Goal: Information Seeking & Learning: Learn about a topic

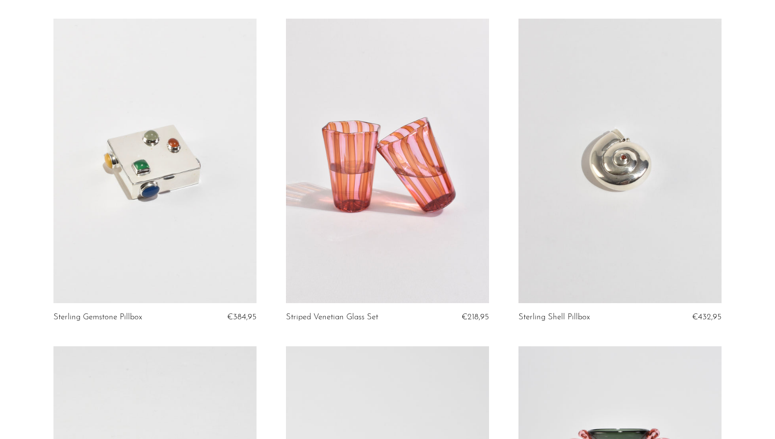
scroll to position [188, 0]
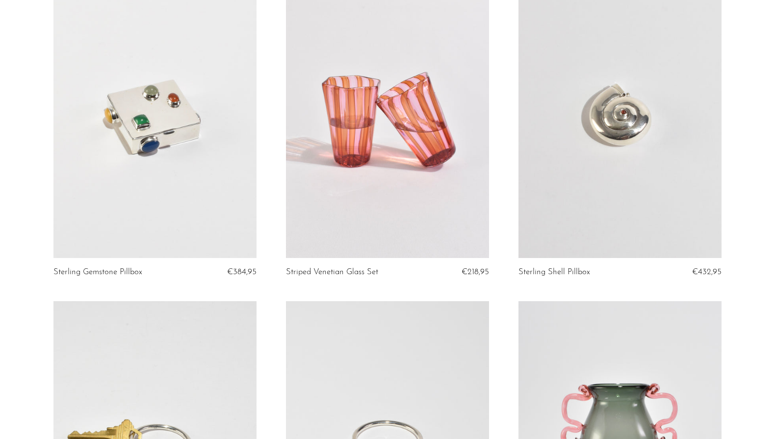
click at [162, 153] on link at bounding box center [154, 116] width 203 height 284
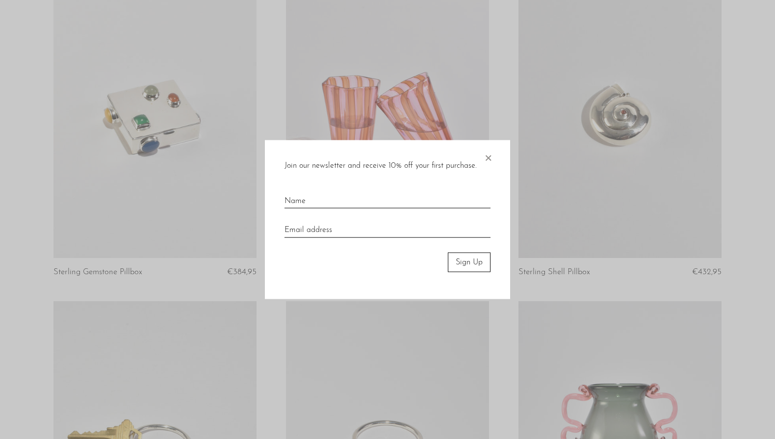
click at [485, 152] on span "×" at bounding box center [488, 155] width 10 height 31
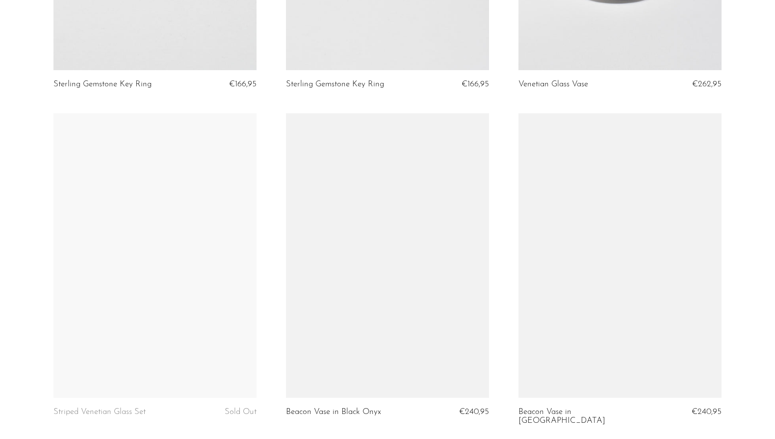
scroll to position [705, 0]
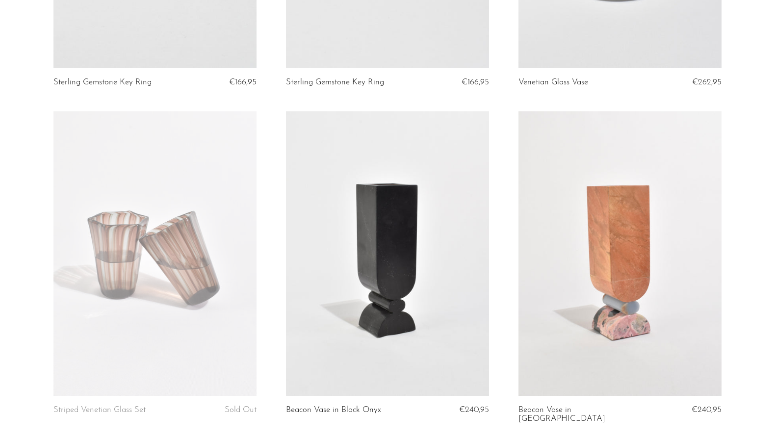
click at [632, 253] on link at bounding box center [619, 253] width 203 height 284
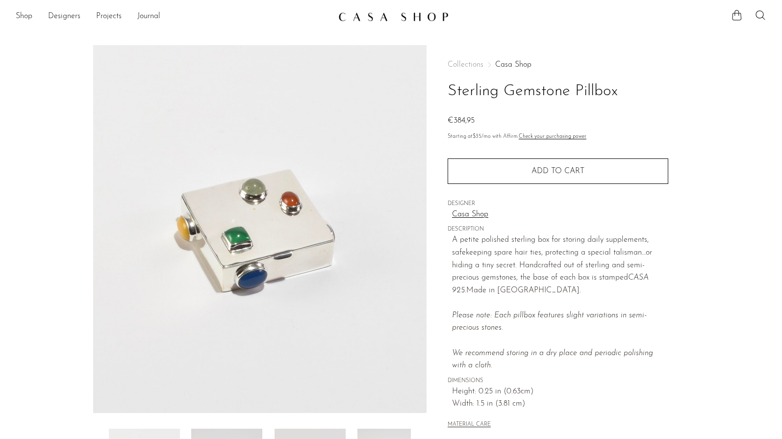
scroll to position [0, 0]
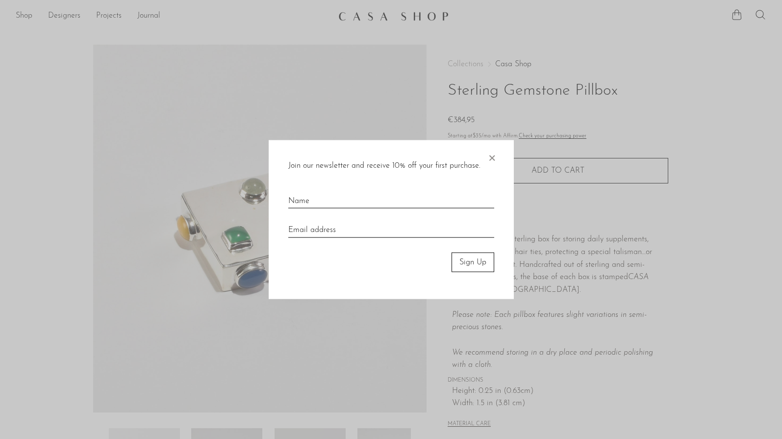
click at [493, 155] on span "×" at bounding box center [492, 155] width 10 height 31
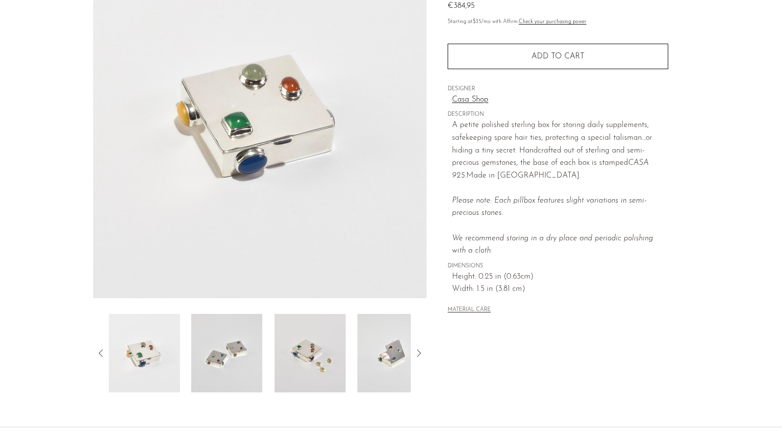
scroll to position [116, 0]
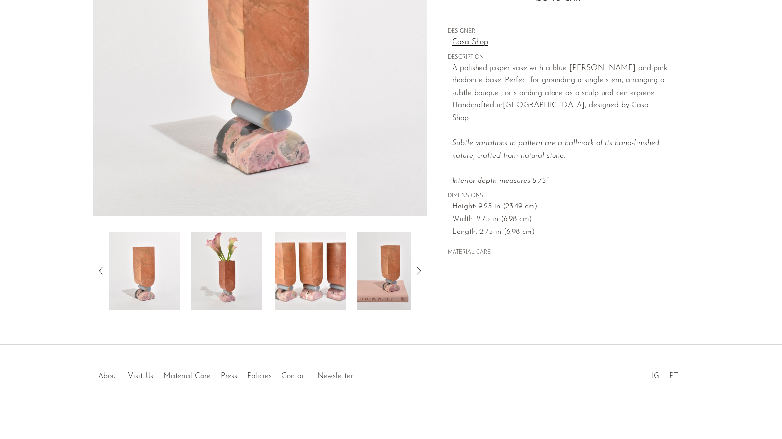
scroll to position [200, 0]
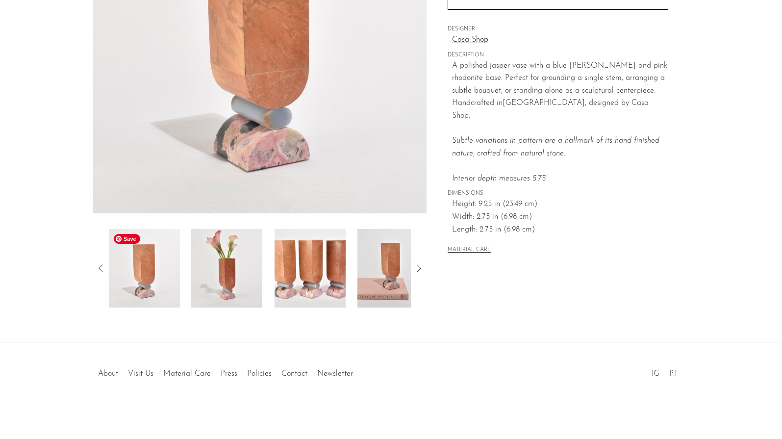
click at [176, 263] on img at bounding box center [144, 268] width 71 height 78
click at [251, 267] on img at bounding box center [226, 268] width 71 height 78
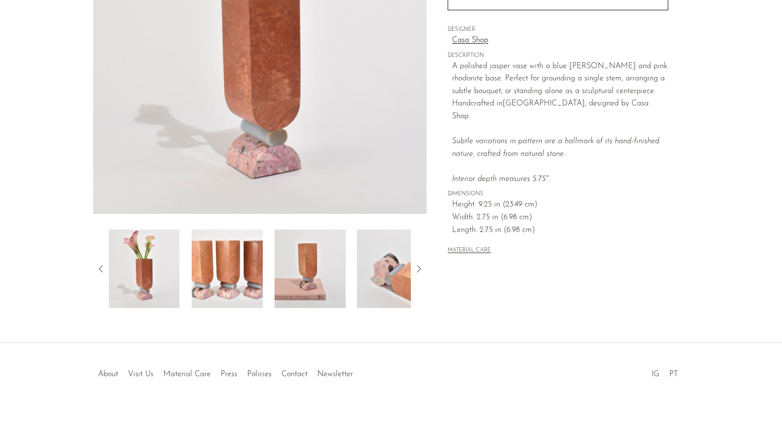
scroll to position [0, 0]
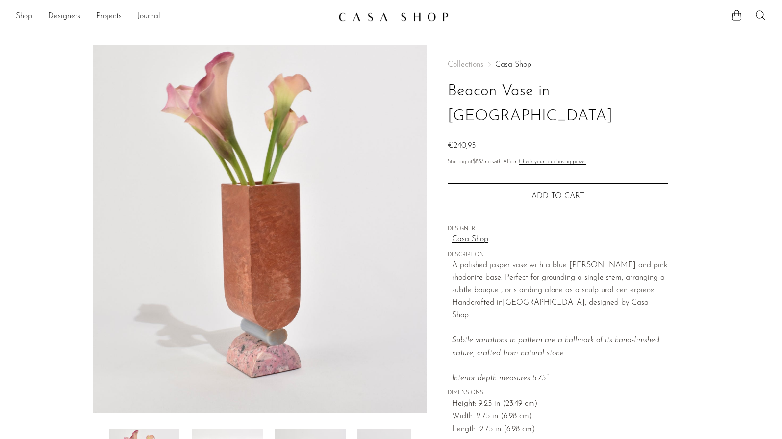
click at [20, 15] on link "Shop" at bounding box center [24, 16] width 17 height 13
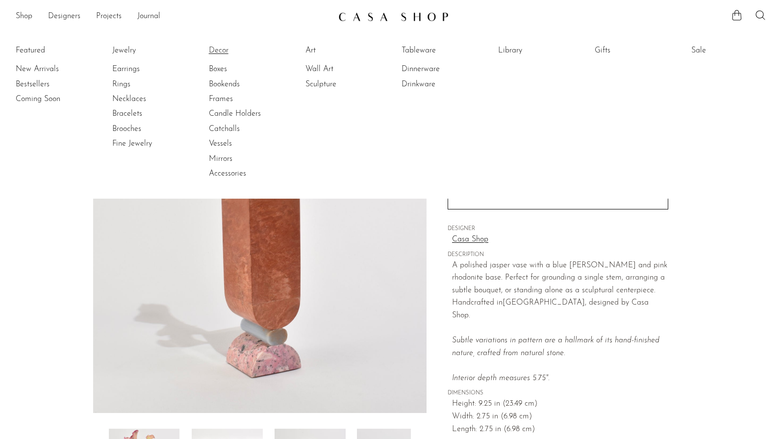
click at [217, 51] on link "Decor" at bounding box center [246, 50] width 74 height 11
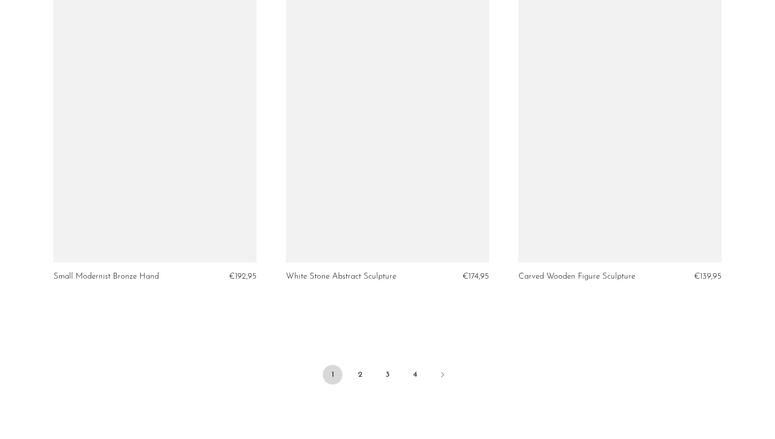
scroll to position [3819, 0]
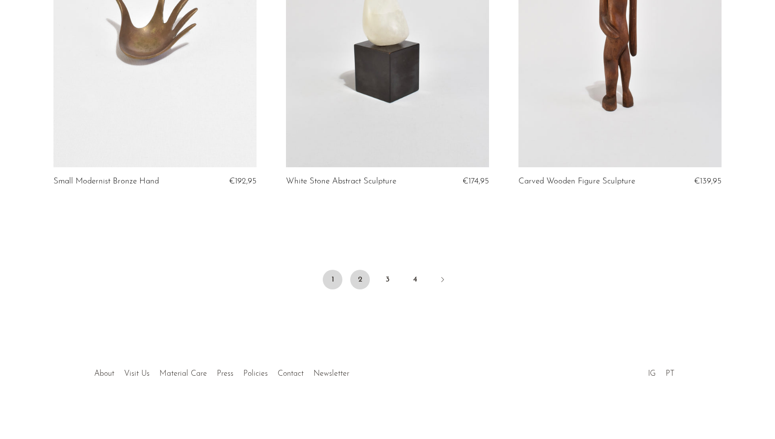
click at [357, 279] on link "2" at bounding box center [360, 280] width 20 height 20
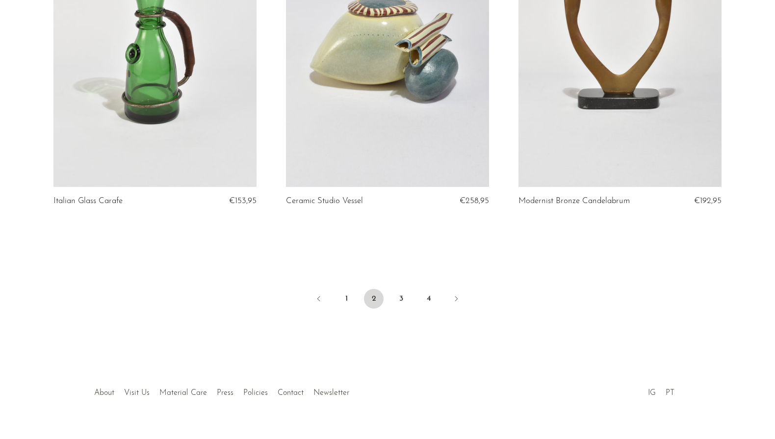
scroll to position [3810, 0]
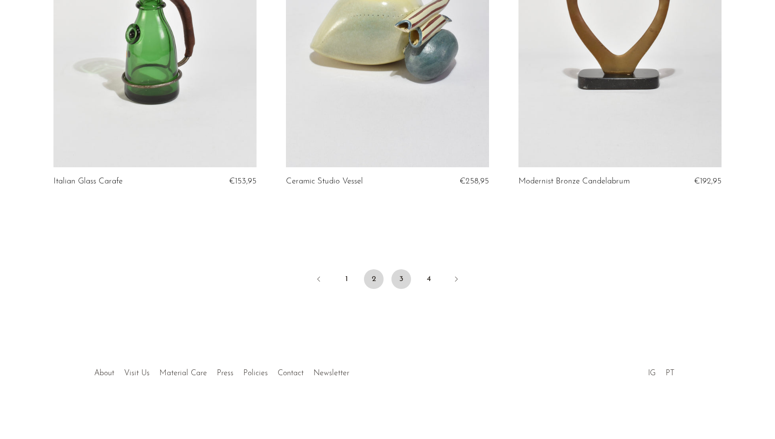
click at [397, 275] on link "3" at bounding box center [401, 279] width 20 height 20
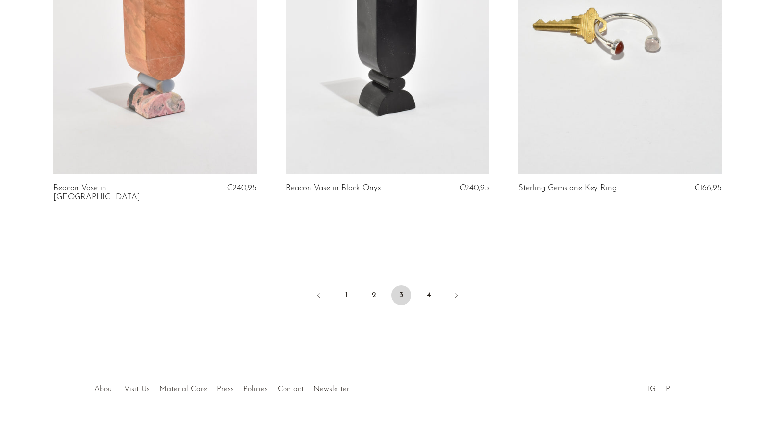
scroll to position [3810, 0]
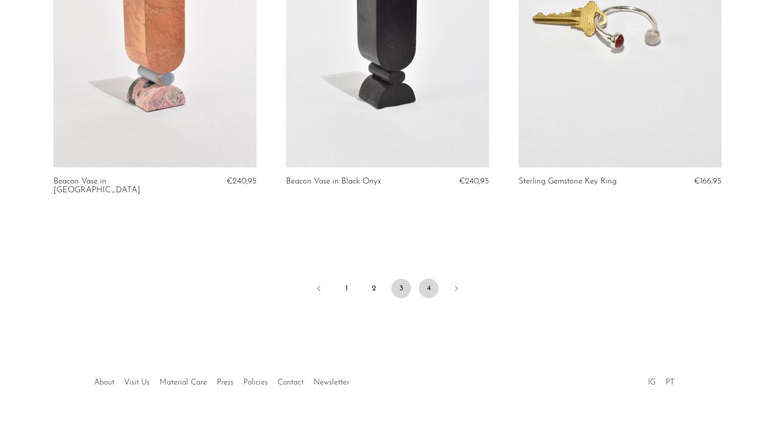
click at [430, 281] on link "4" at bounding box center [429, 289] width 20 height 20
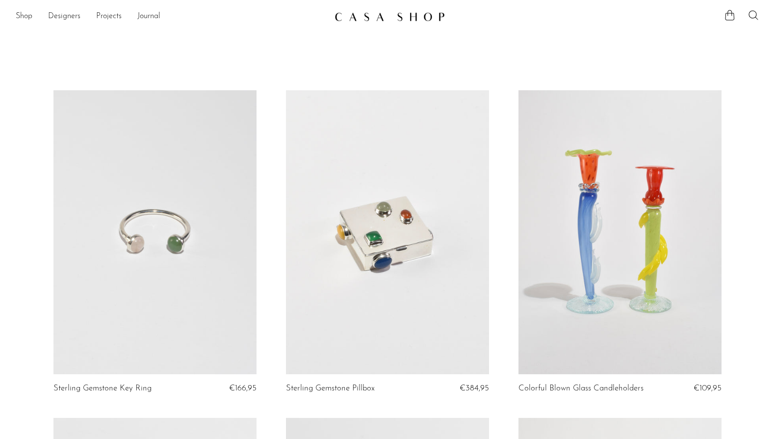
click at [593, 269] on link at bounding box center [619, 232] width 203 height 284
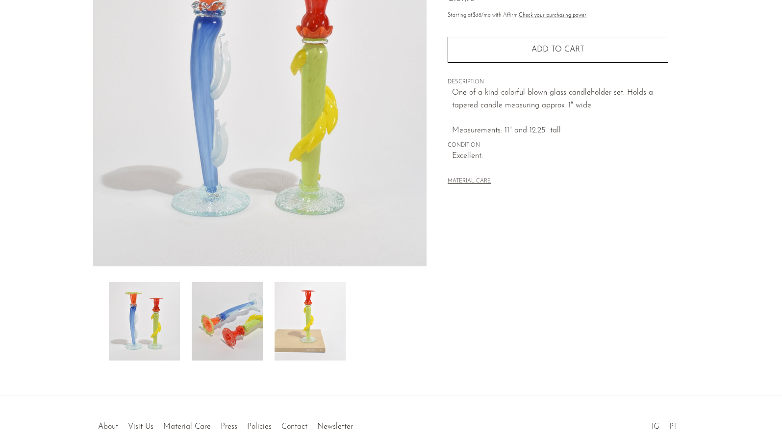
scroll to position [200, 0]
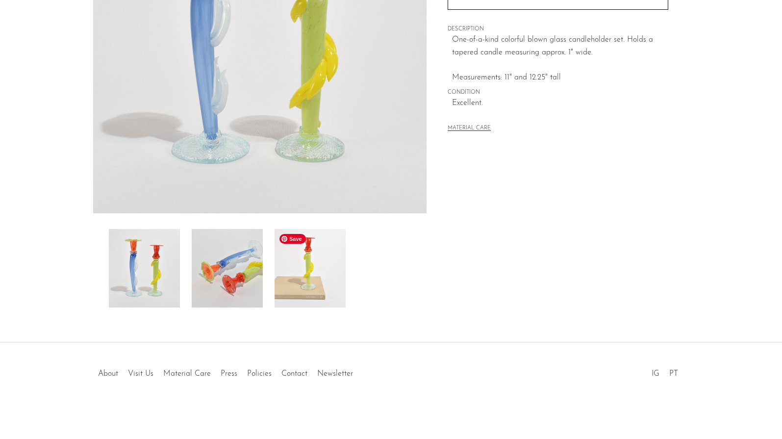
click at [317, 275] on img at bounding box center [310, 268] width 71 height 78
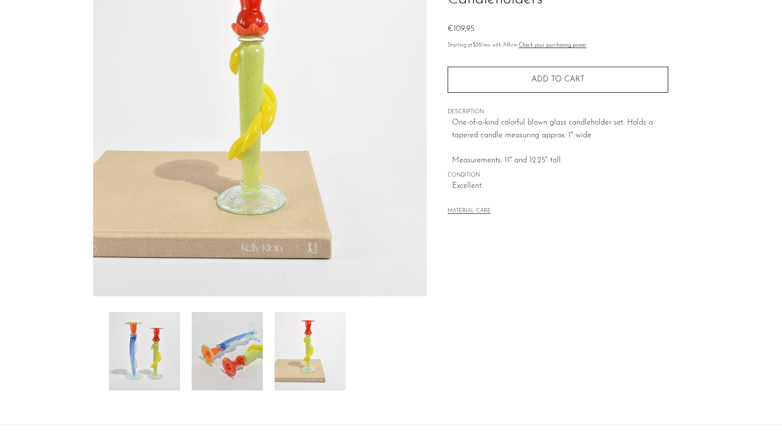
scroll to position [0, 0]
